Goal: Communication & Community: Share content

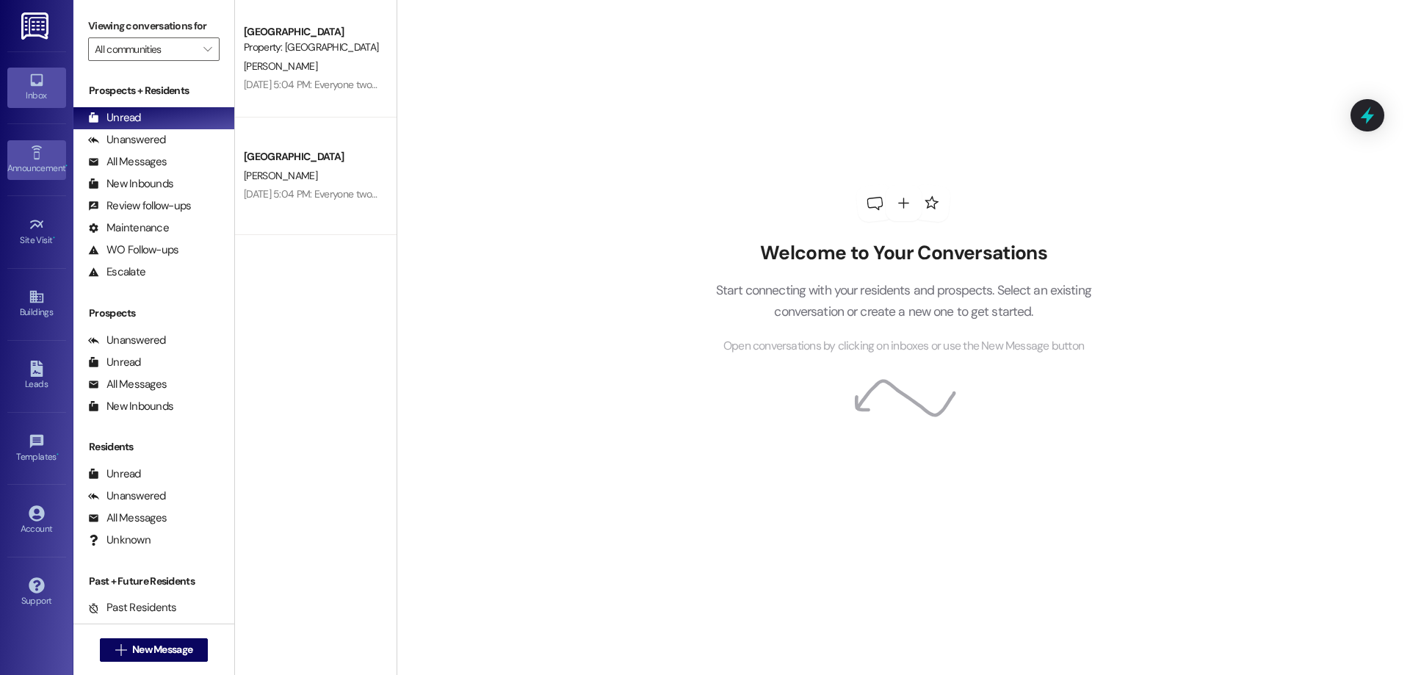
click at [40, 161] on div "Announcement •" at bounding box center [36, 168] width 73 height 15
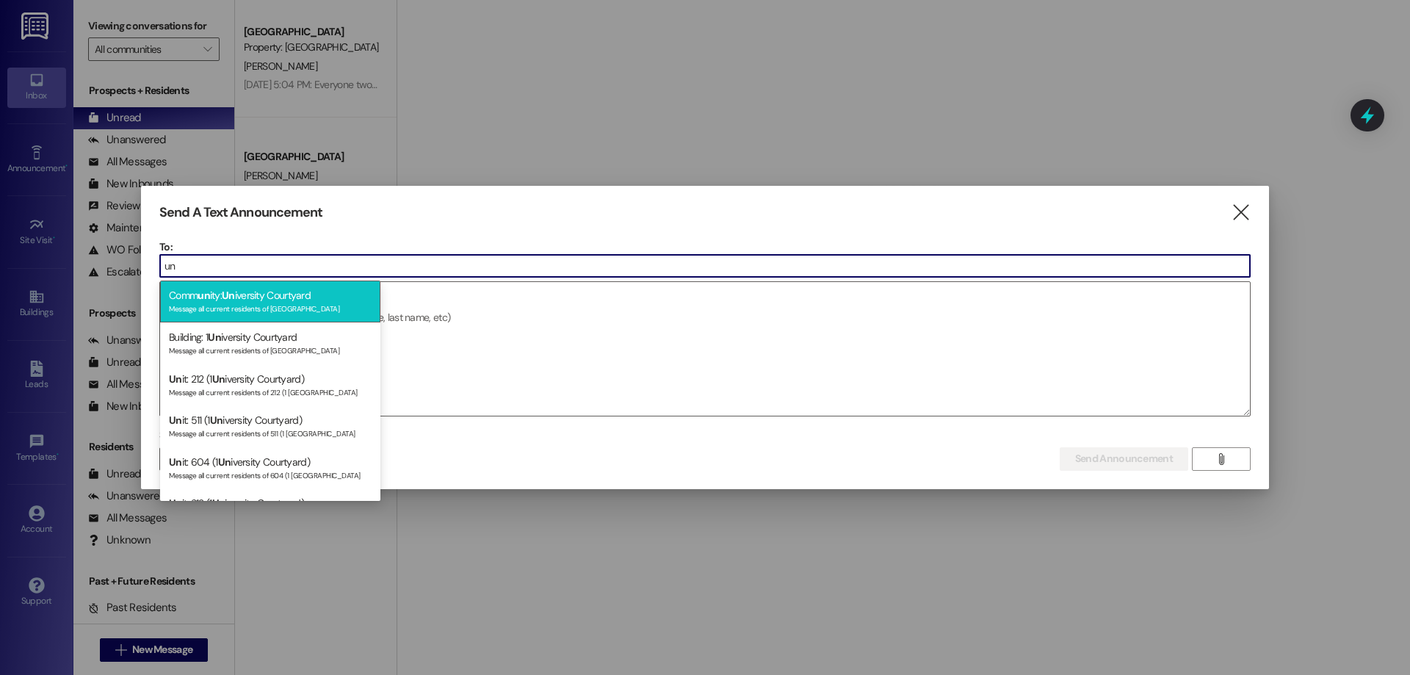
type input "un"
click at [281, 303] on div "Message all current residents of [GEOGRAPHIC_DATA]" at bounding box center [270, 307] width 203 height 12
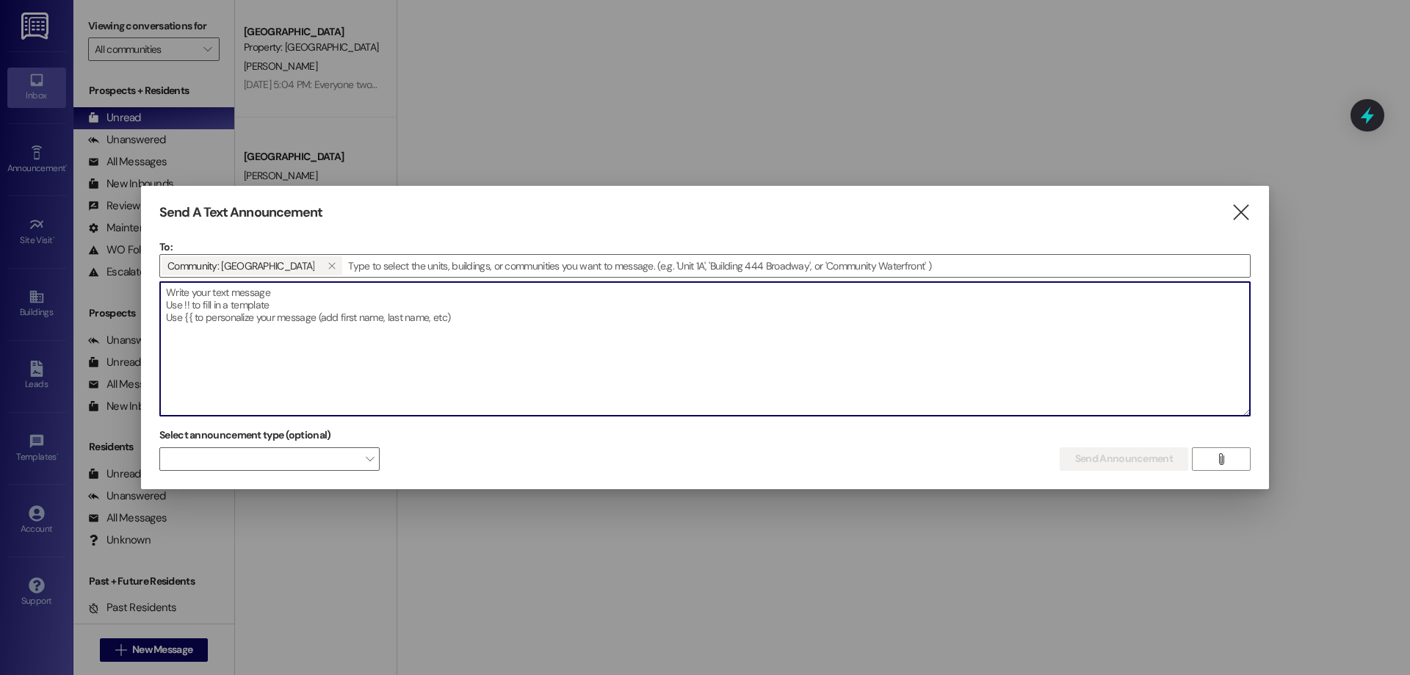
click at [345, 339] on textarea at bounding box center [705, 349] width 1090 height 134
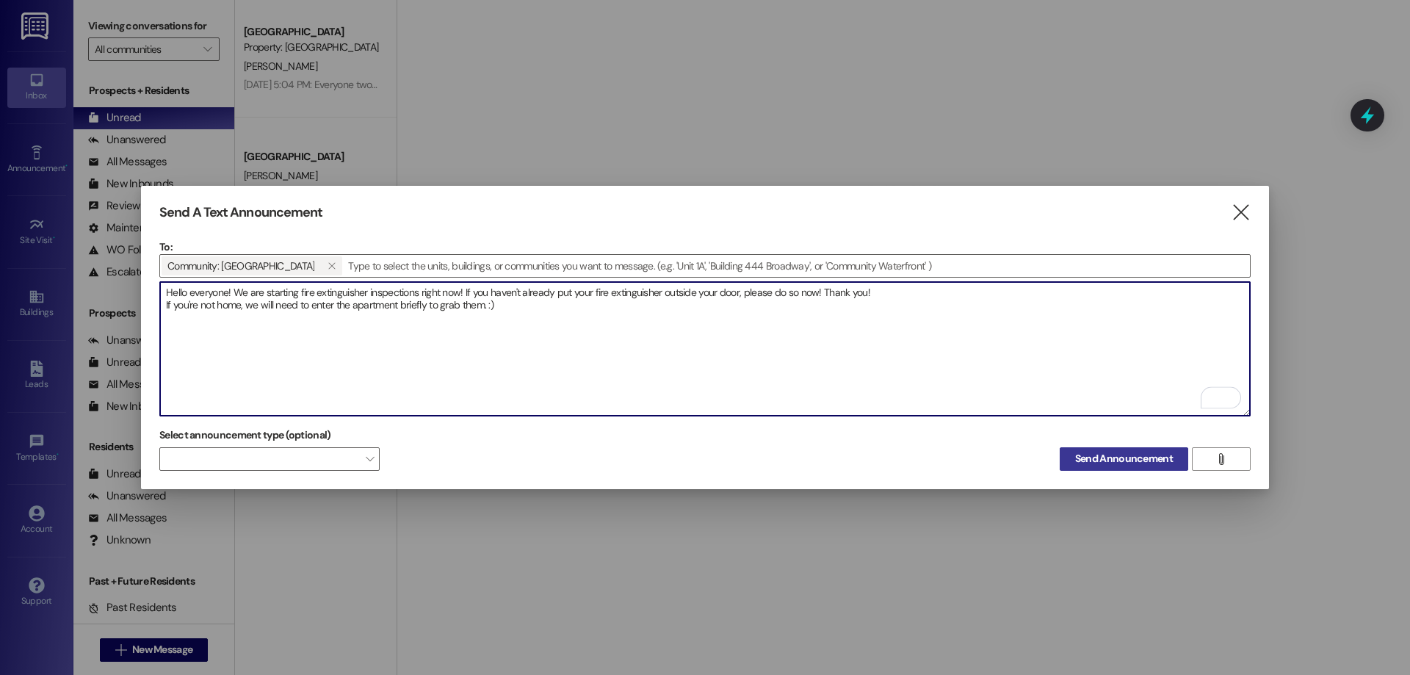
type textarea "Hello everyone! We are starting fire extinguisher inspections right now! If you…"
click at [1133, 464] on button "Send Announcement" at bounding box center [1124, 459] width 129 height 24
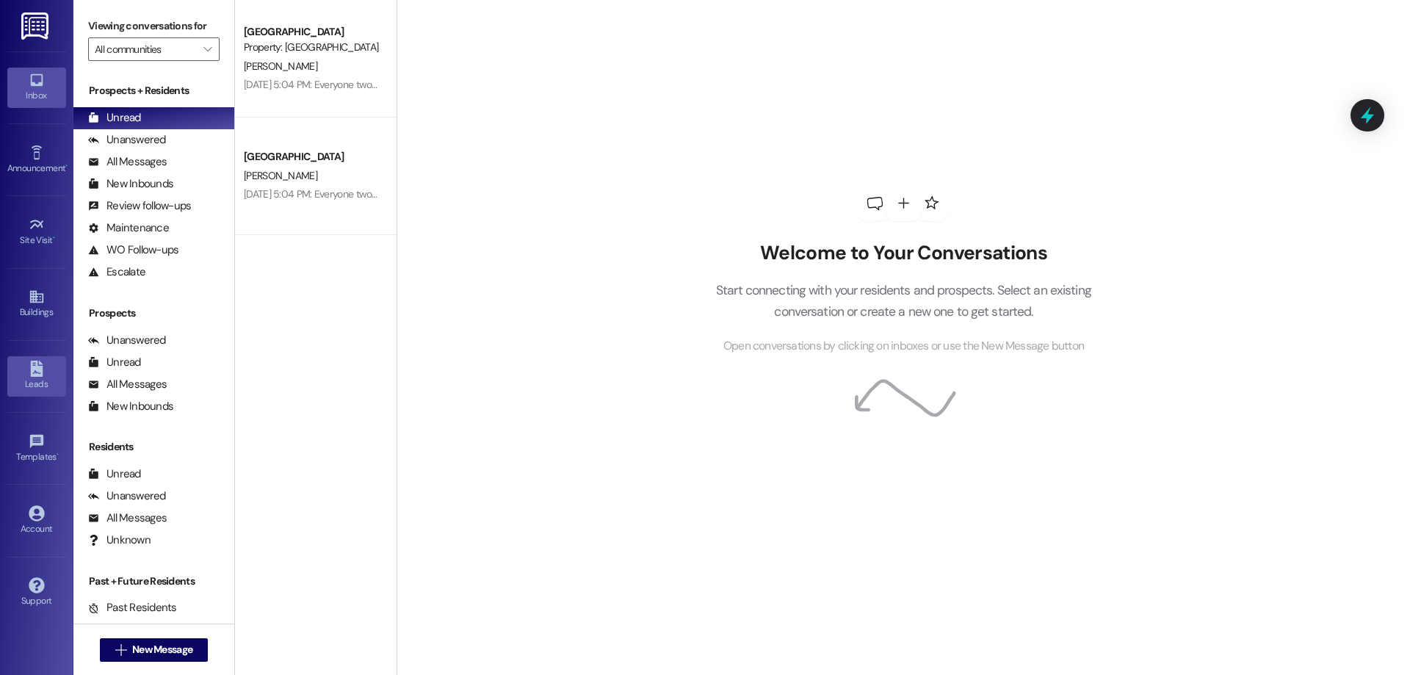
click at [32, 383] on div "Leads" at bounding box center [36, 384] width 73 height 15
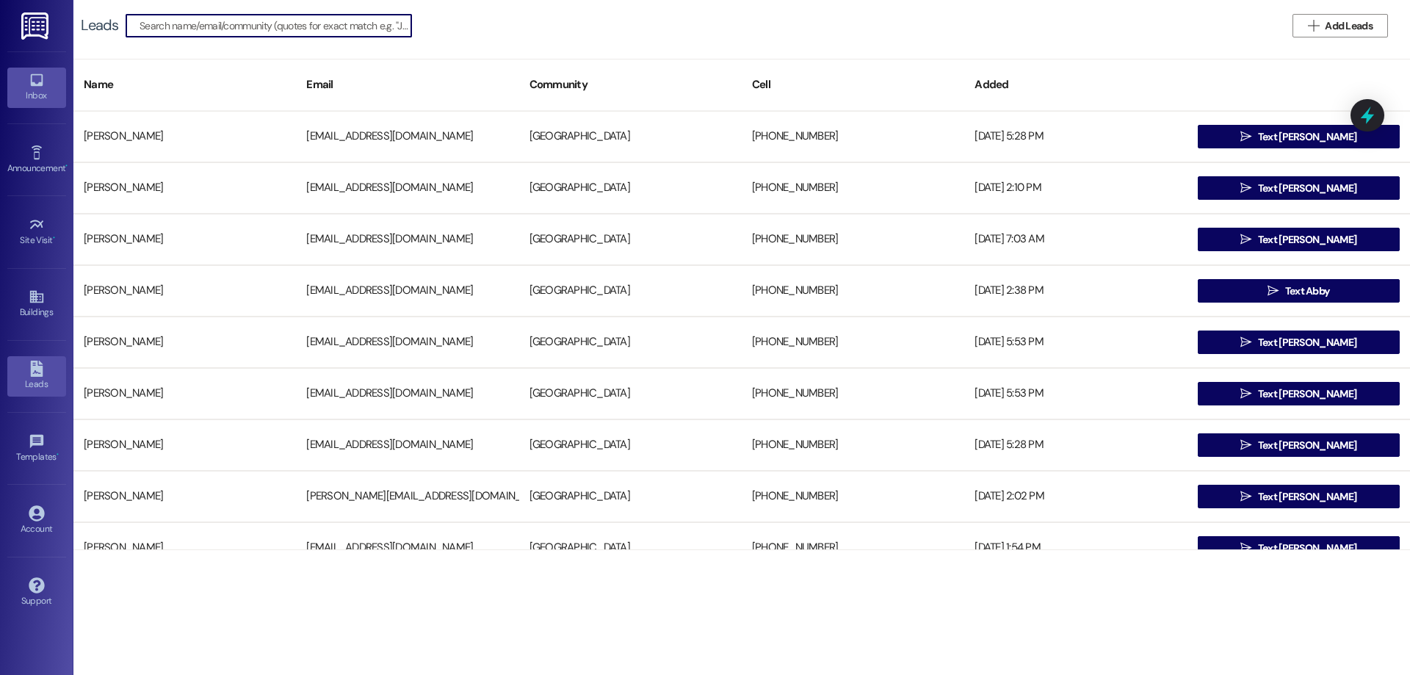
click at [36, 92] on div "Inbox" at bounding box center [36, 95] width 73 height 15
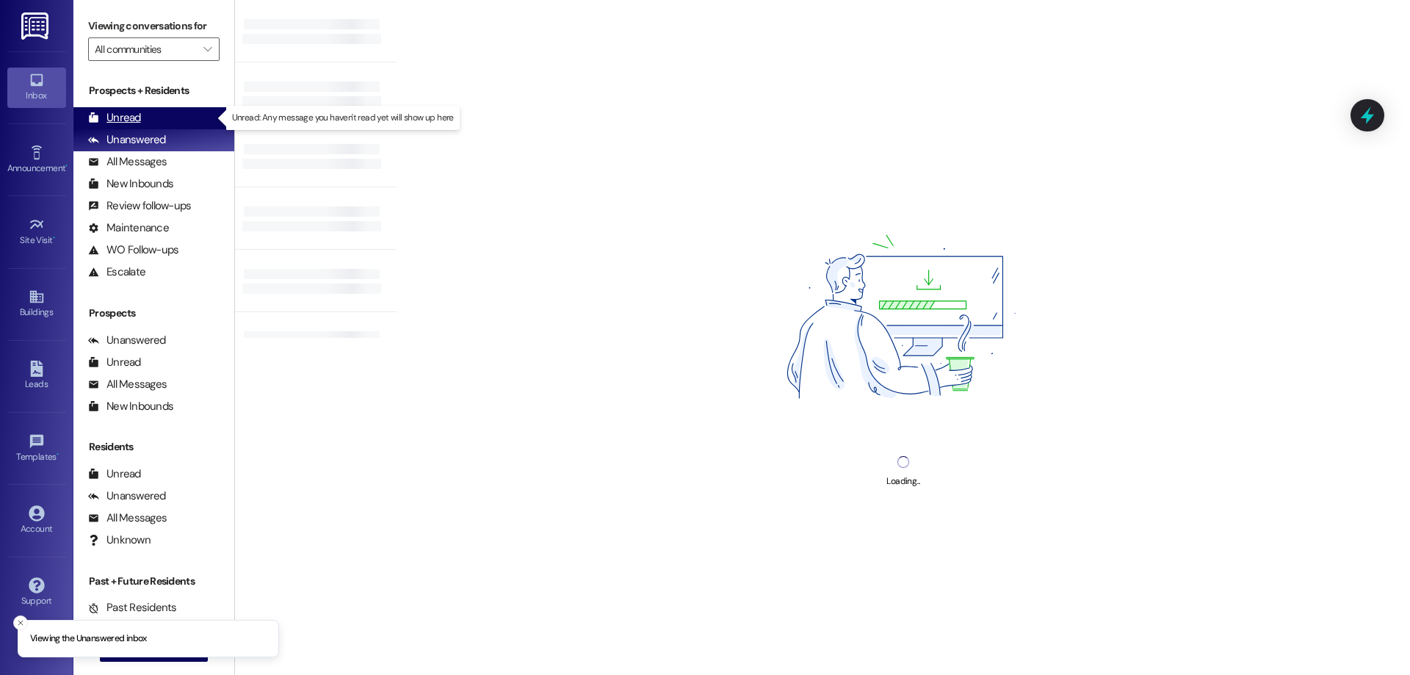
click at [176, 116] on div "Unread (0)" at bounding box center [153, 118] width 161 height 22
